Goal: Navigation & Orientation: Find specific page/section

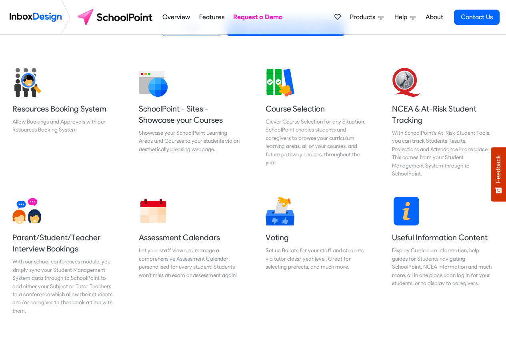
scroll to position [288, 0]
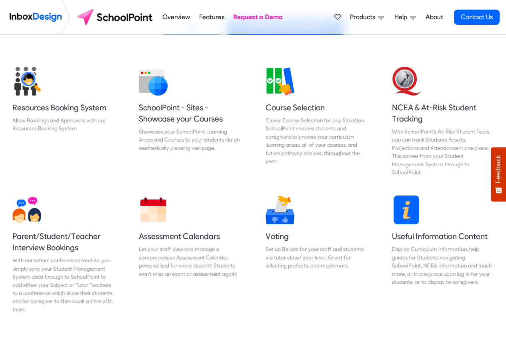
click at [374, 18] on span "Products" at bounding box center [364, 17] width 28 height 10
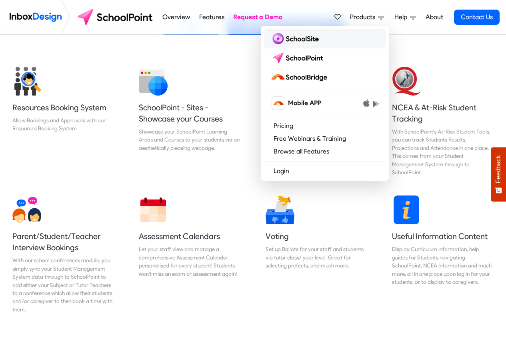
click at [299, 40] on img at bounding box center [297, 38] width 52 height 13
